Goal: Information Seeking & Learning: Learn about a topic

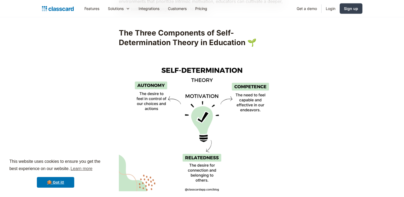
scroll to position [760, 0]
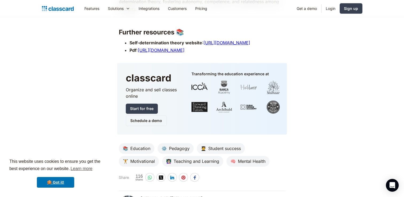
scroll to position [2346, 0]
